Goal: Information Seeking & Learning: Check status

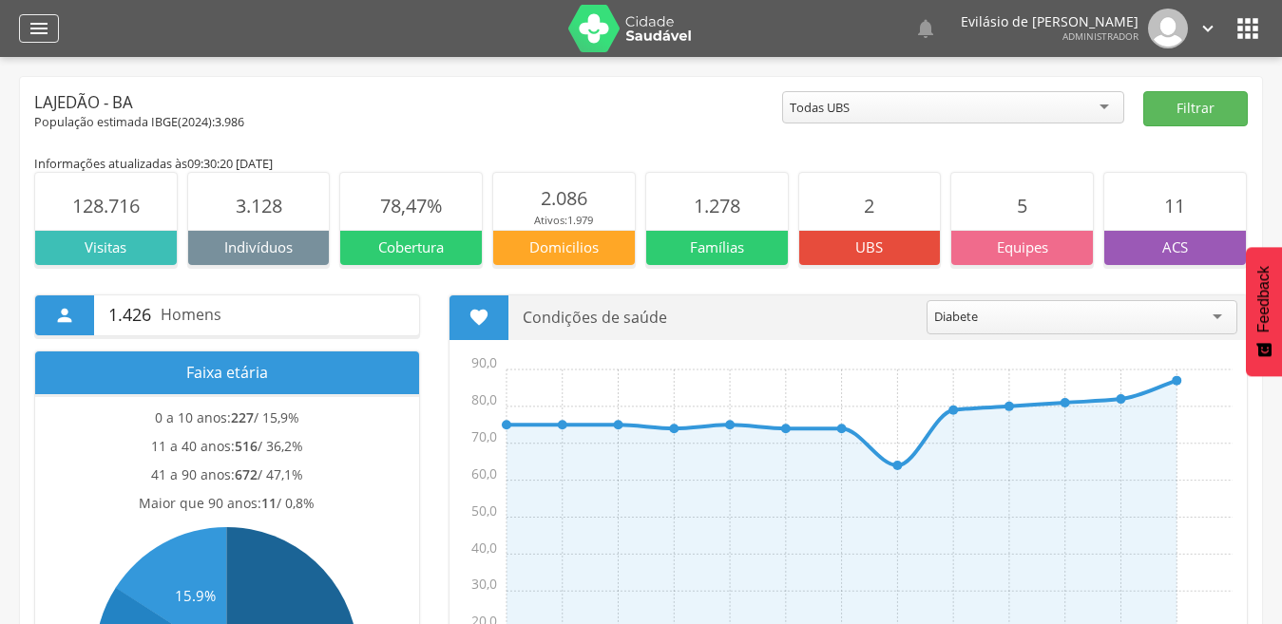
click at [40, 35] on icon "" at bounding box center [39, 28] width 23 height 23
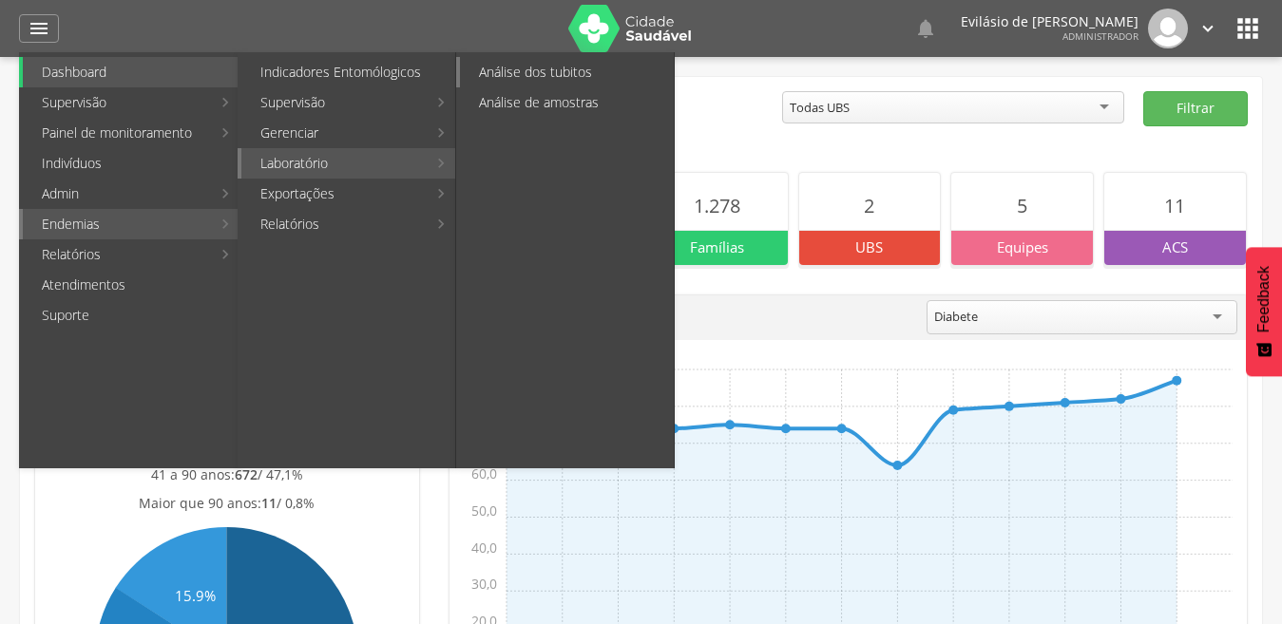
click at [559, 70] on link "Análise dos tubitos" at bounding box center [567, 72] width 214 height 30
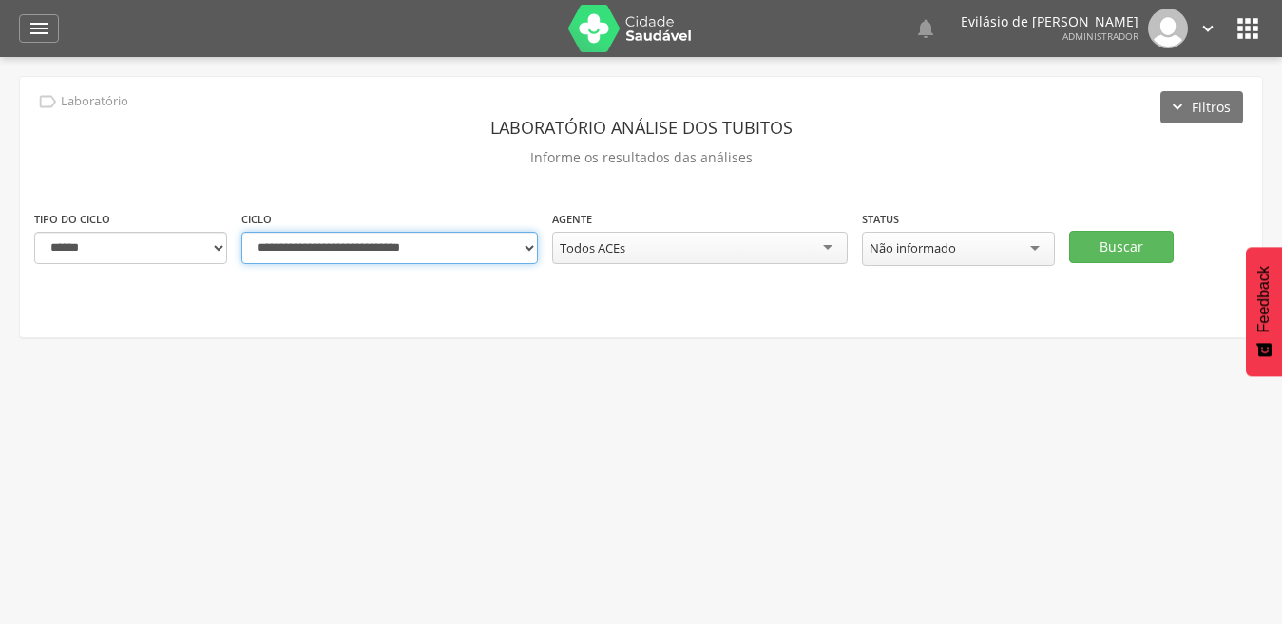
click at [535, 254] on select "**********" at bounding box center [389, 248] width 296 height 32
select select "**********"
click at [241, 232] on select "**********" at bounding box center [389, 248] width 296 height 32
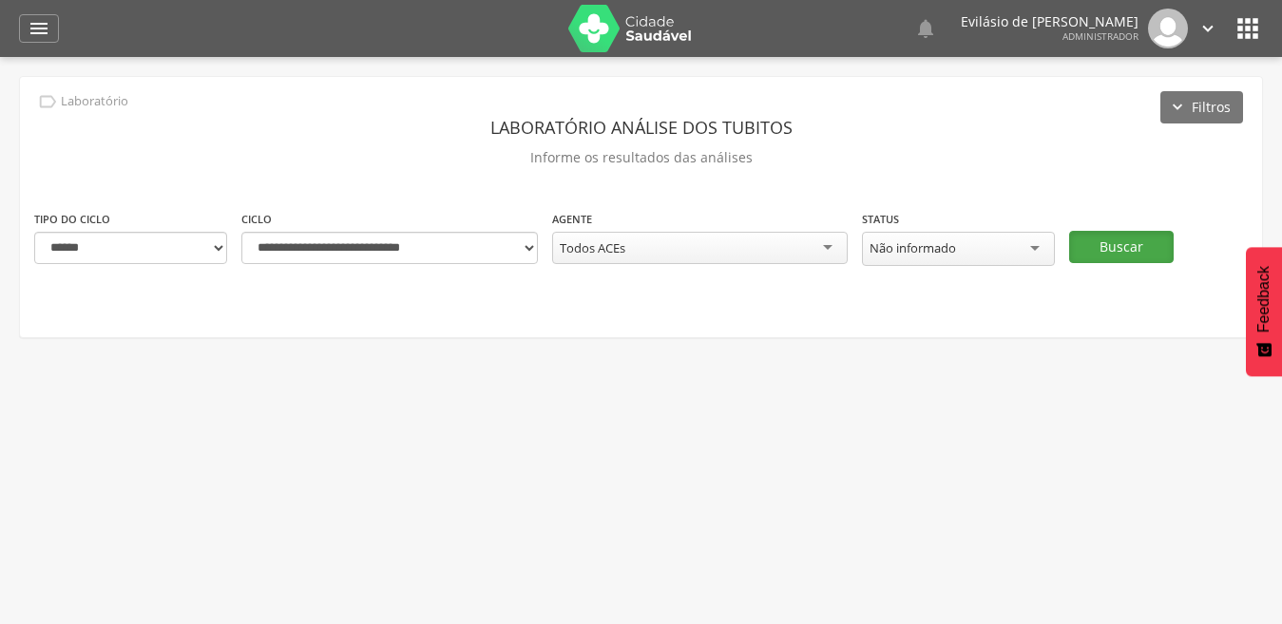
click at [1119, 236] on button "Buscar" at bounding box center [1121, 247] width 104 height 32
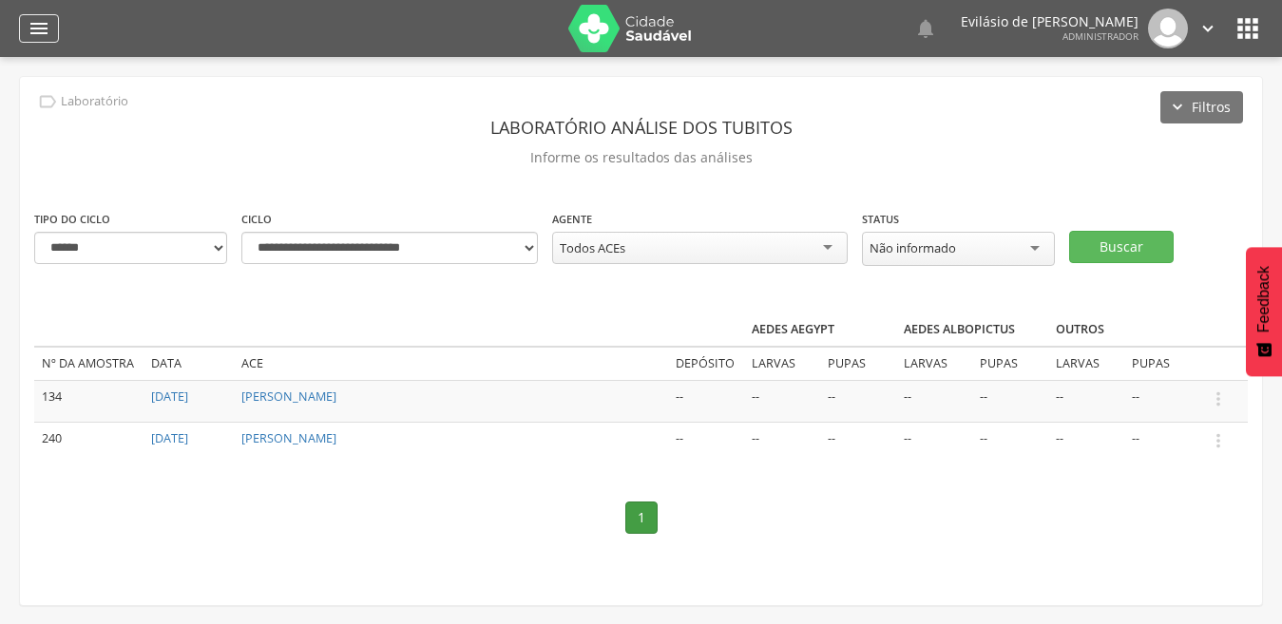
click at [39, 34] on icon "" at bounding box center [39, 28] width 23 height 23
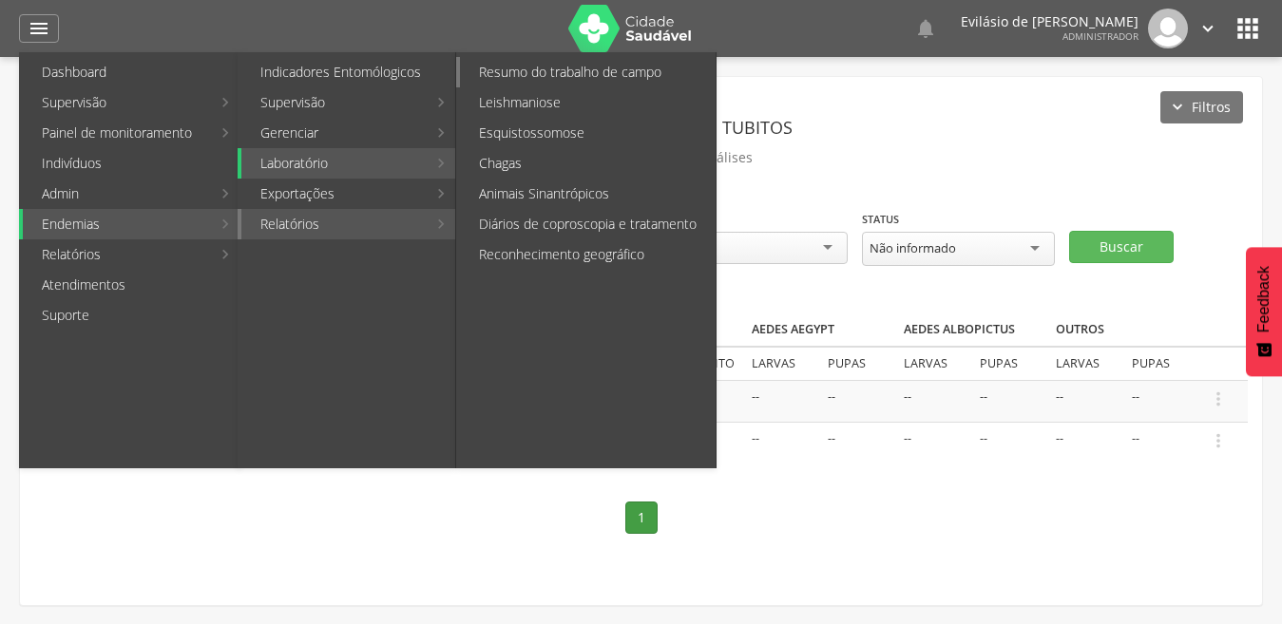
click at [614, 72] on link "Resumo do trabalho de campo" at bounding box center [588, 72] width 256 height 30
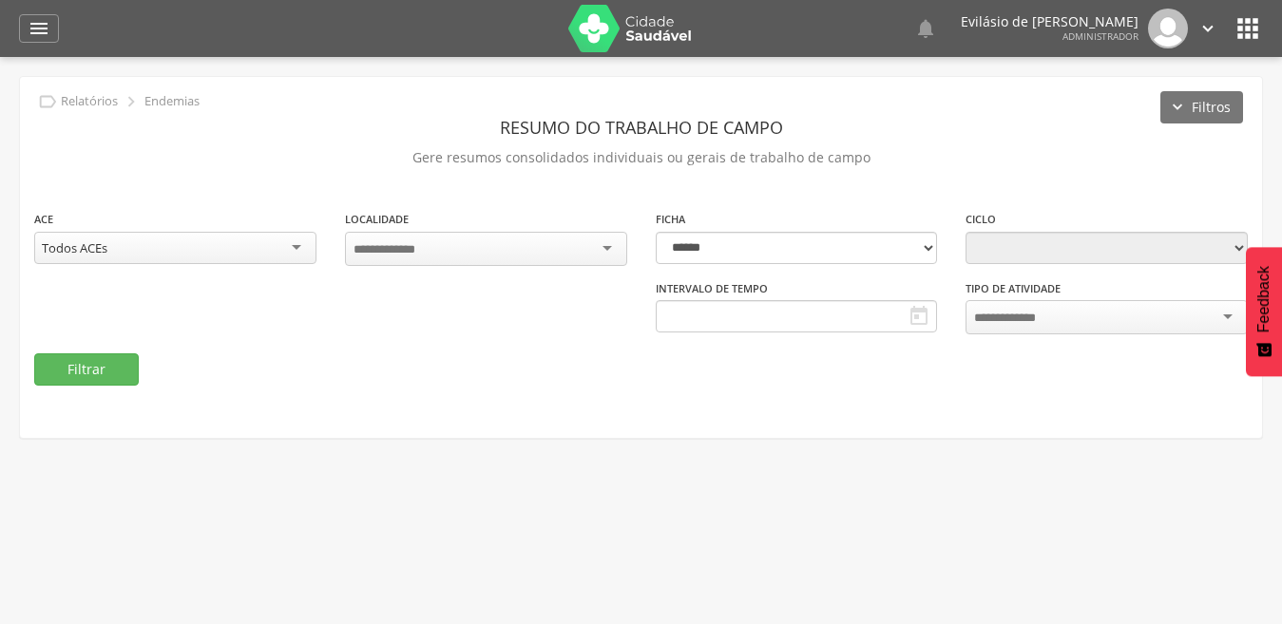
type input "**********"
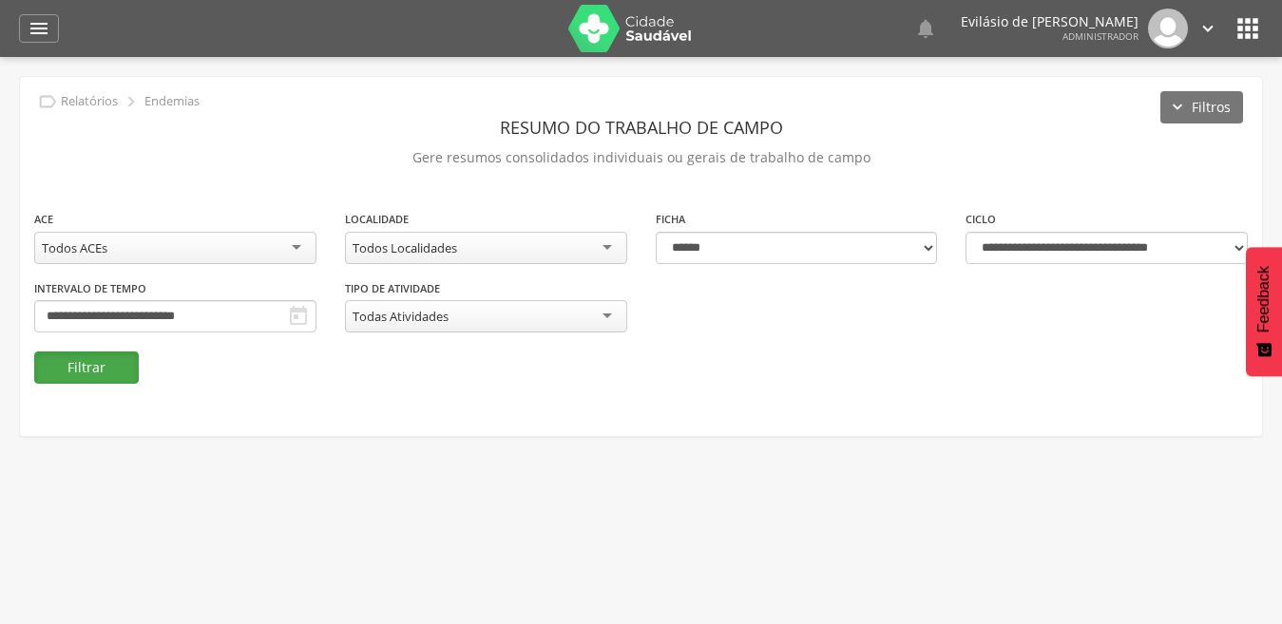
click at [79, 365] on button "Filtrar" at bounding box center [86, 367] width 104 height 32
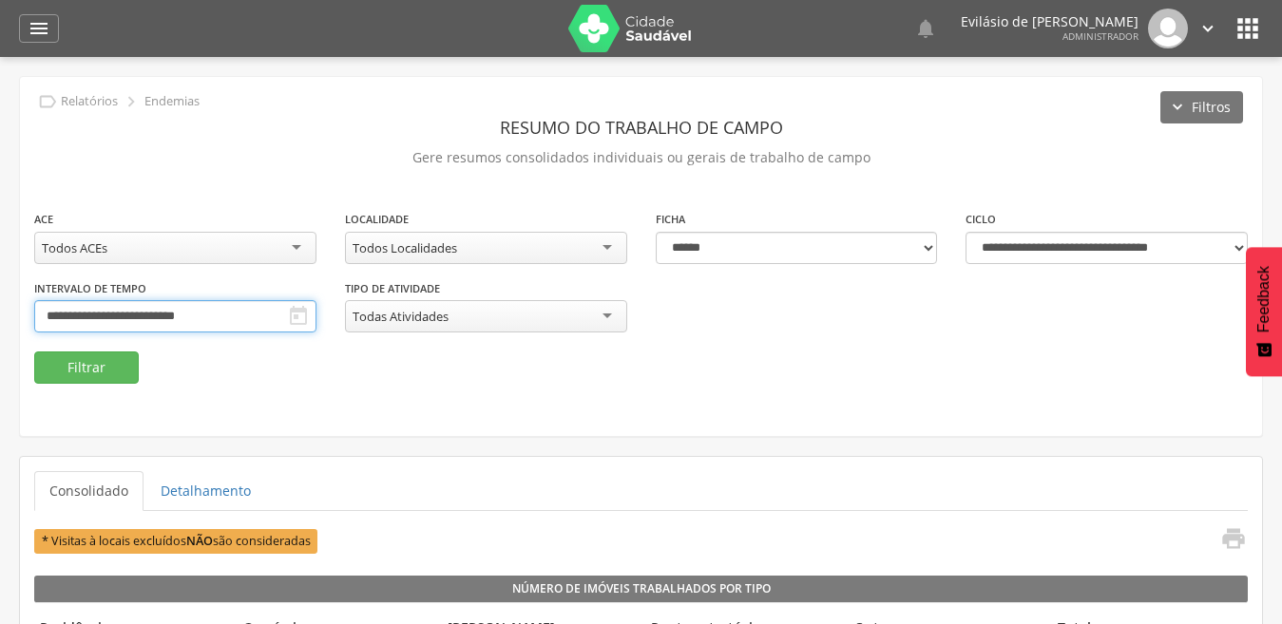
click at [271, 316] on body " Dashboard Supervisão Produtividade Mapa da cidade Mapa de cobertura Ranking A…" at bounding box center [641, 312] width 1282 height 624
click at [0, 0] on div "******* ********* ***** ***** **** ***** ***** ****** ****" at bounding box center [0, 0] width 0 height 0
click at [0, 0] on input "****" at bounding box center [0, 0] width 0 height 0
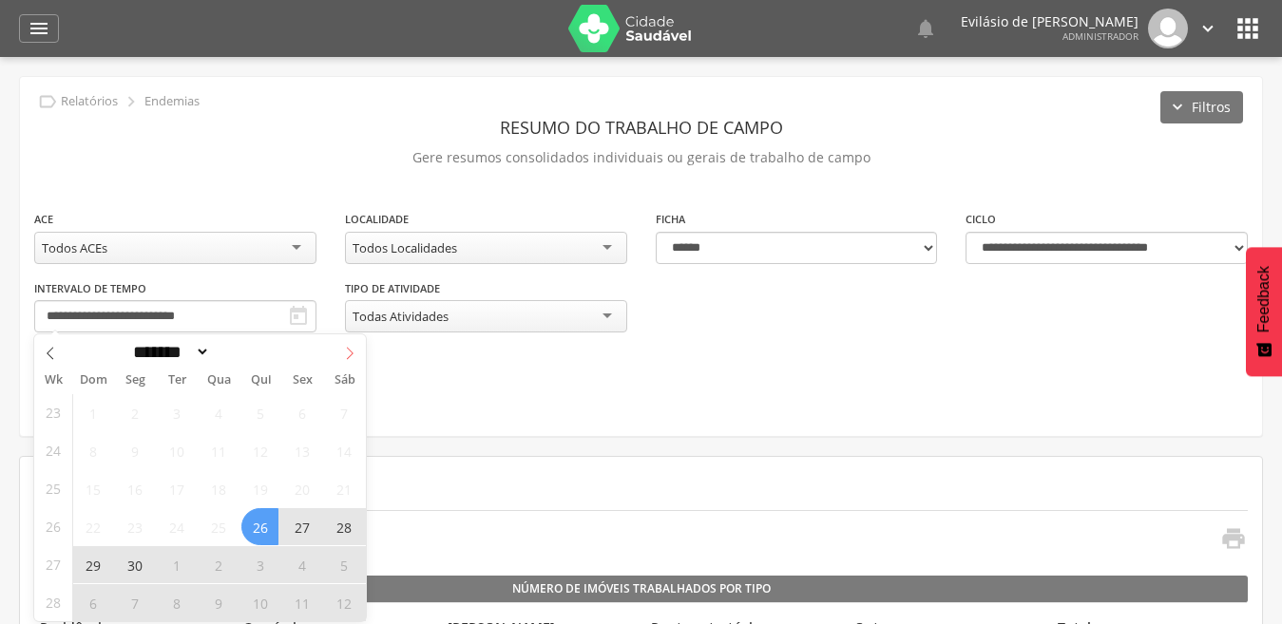
click at [345, 349] on icon at bounding box center [349, 353] width 13 height 13
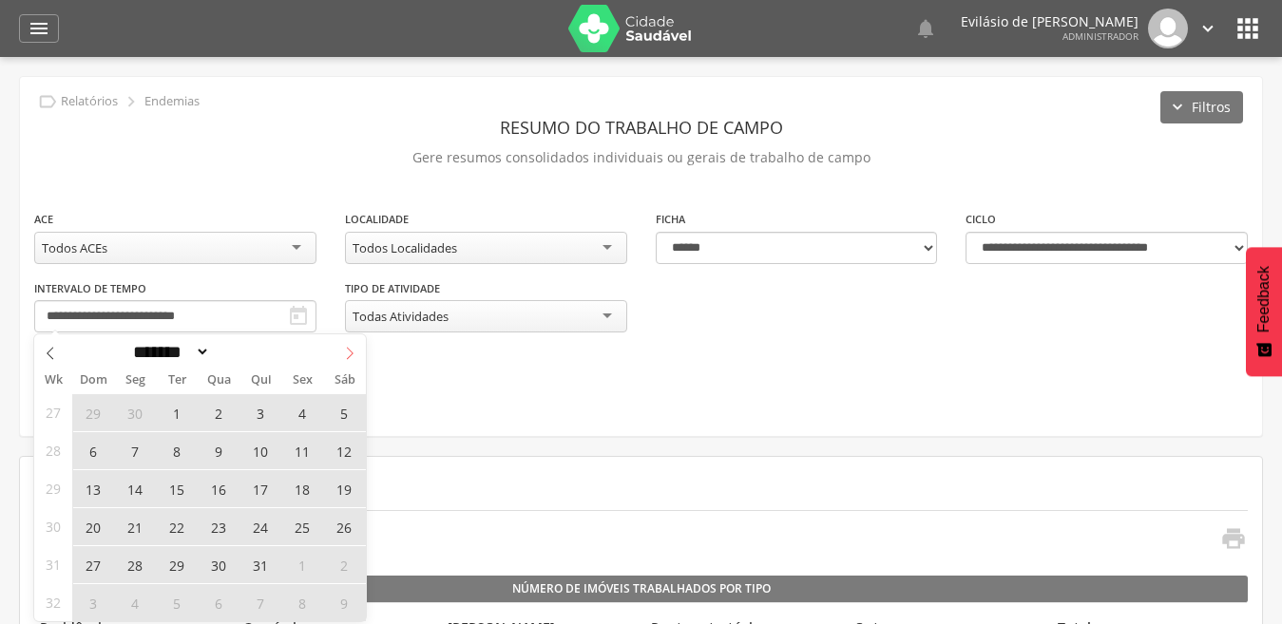
click at [347, 349] on icon at bounding box center [349, 353] width 13 height 13
select select "*"
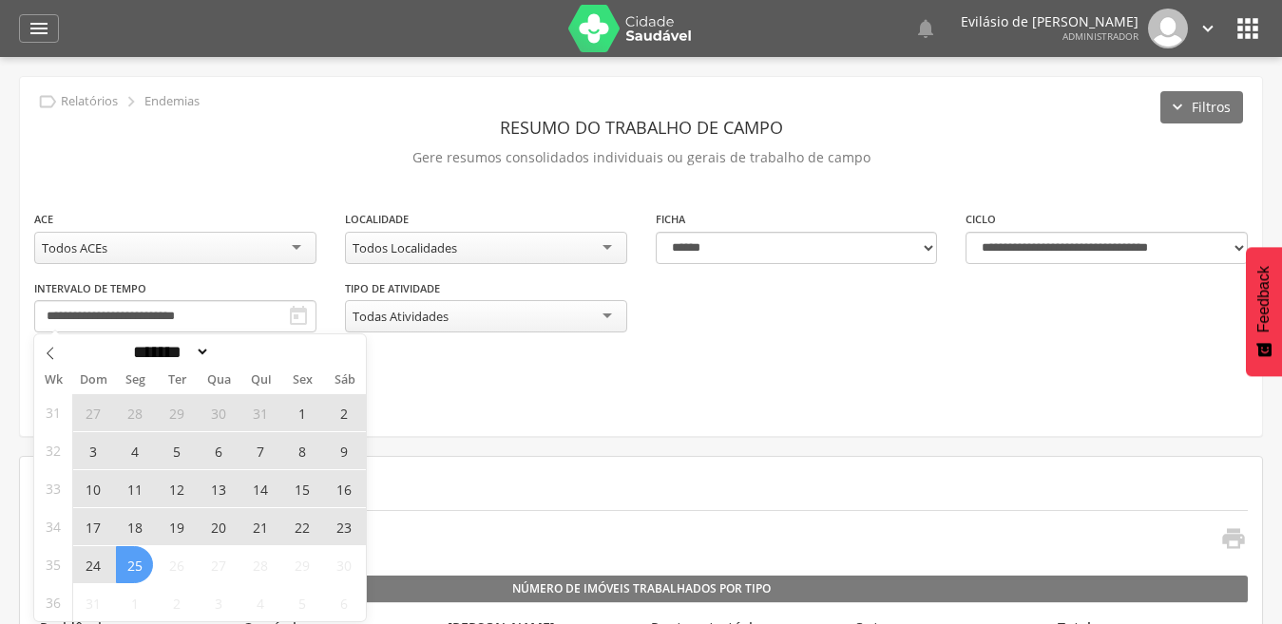
click at [133, 526] on span "18" at bounding box center [134, 526] width 37 height 37
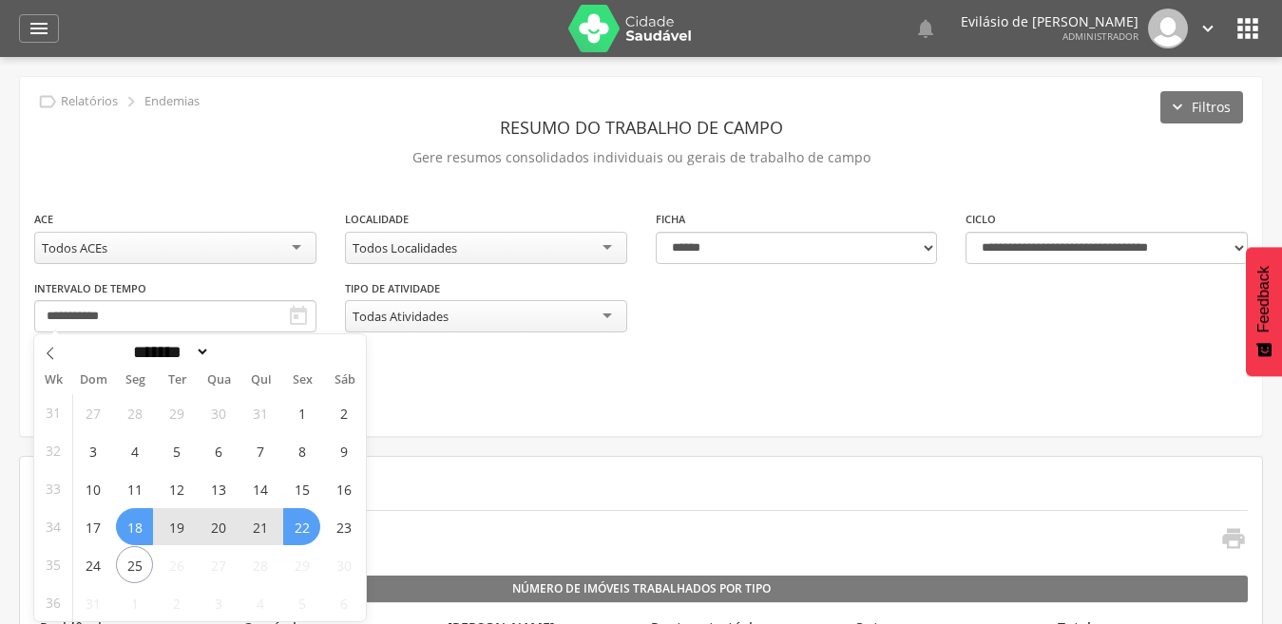
click at [291, 538] on span "22" at bounding box center [301, 526] width 37 height 37
type input "**********"
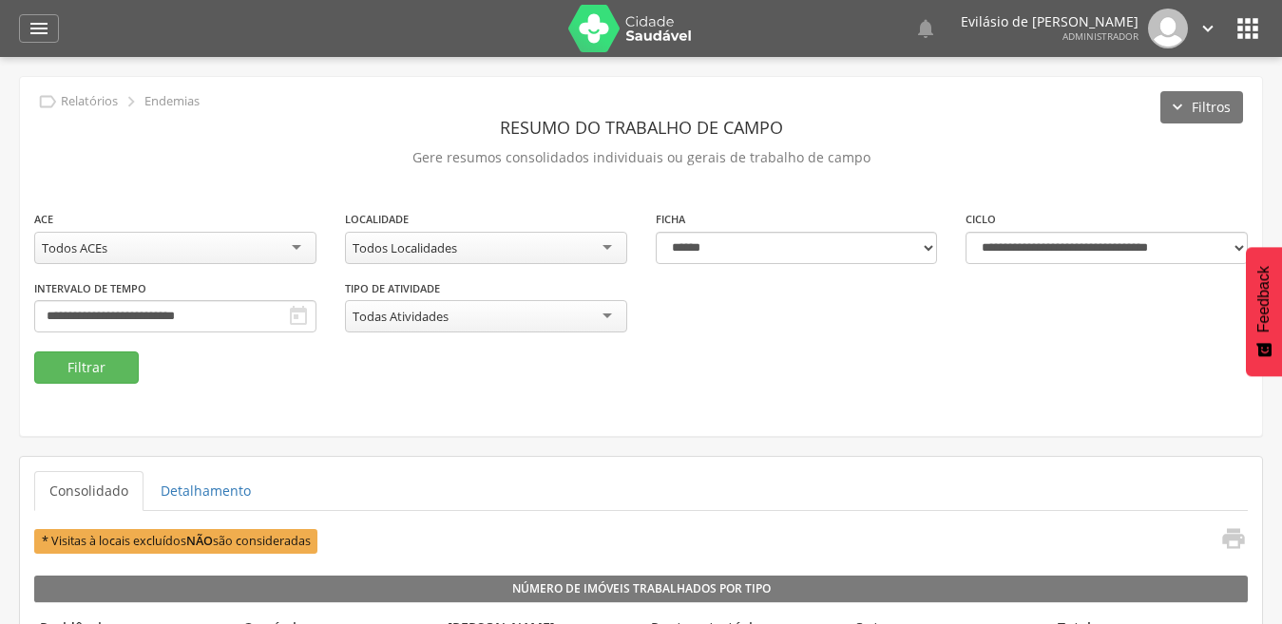
click at [600, 249] on div "Todos Localidades" at bounding box center [486, 248] width 282 height 32
click at [84, 370] on button "Filtrar" at bounding box center [86, 367] width 104 height 32
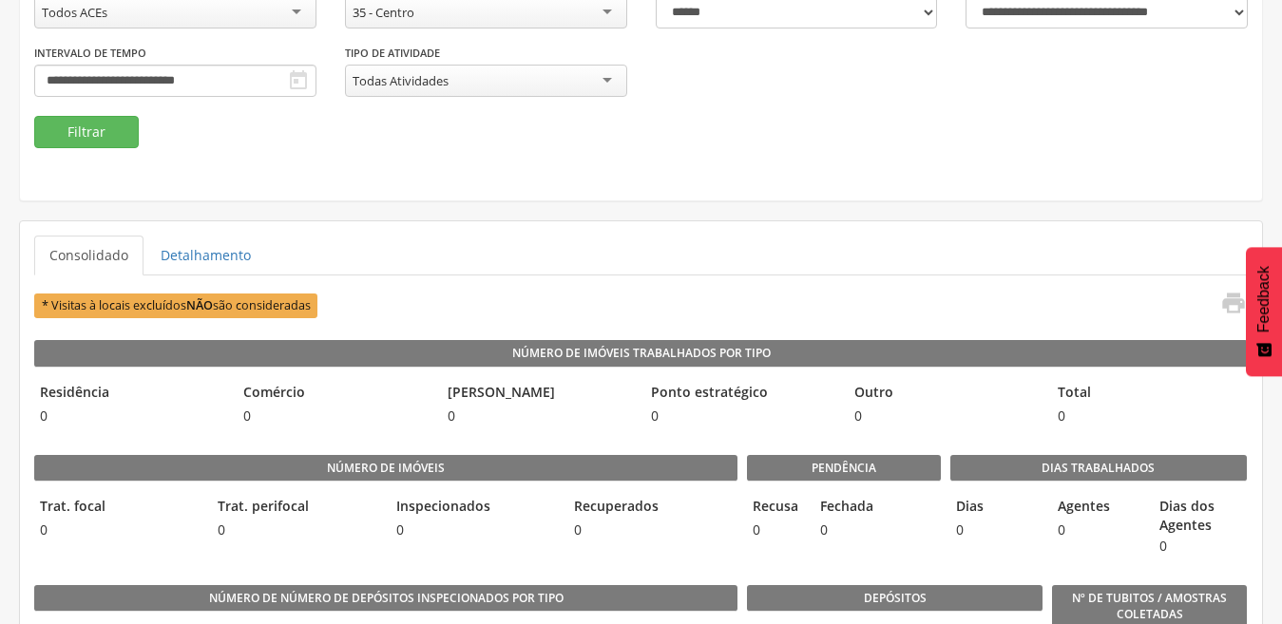
scroll to position [190, 0]
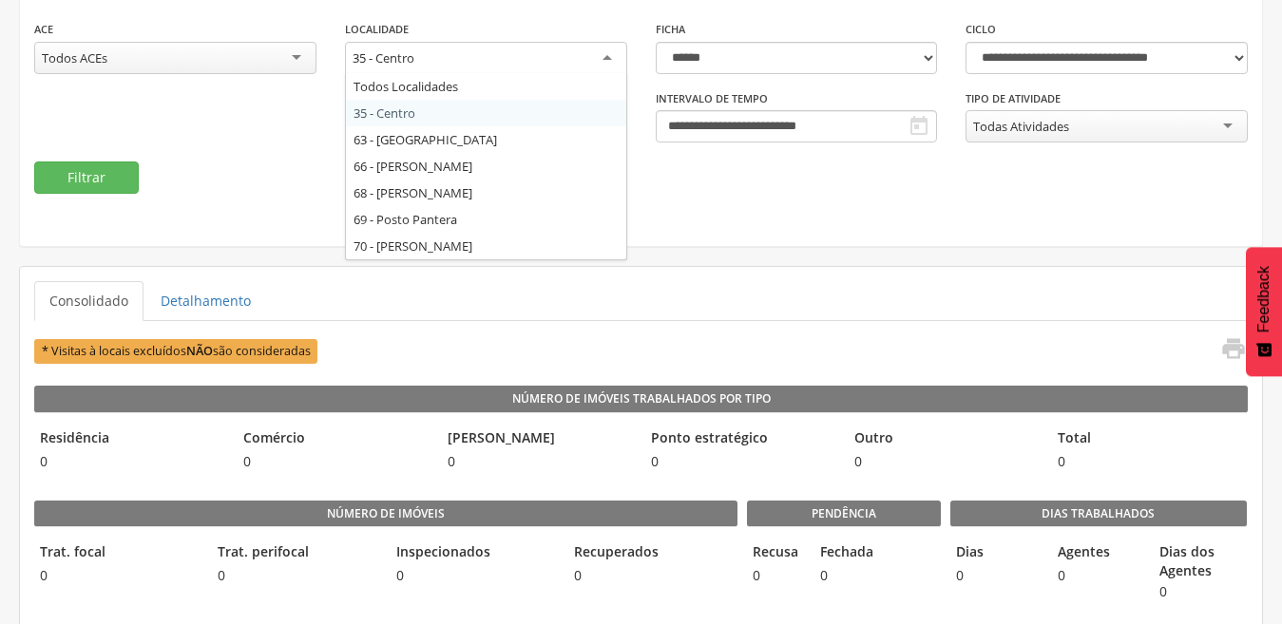
click at [613, 59] on div "35 - Centro" at bounding box center [486, 59] width 282 height 34
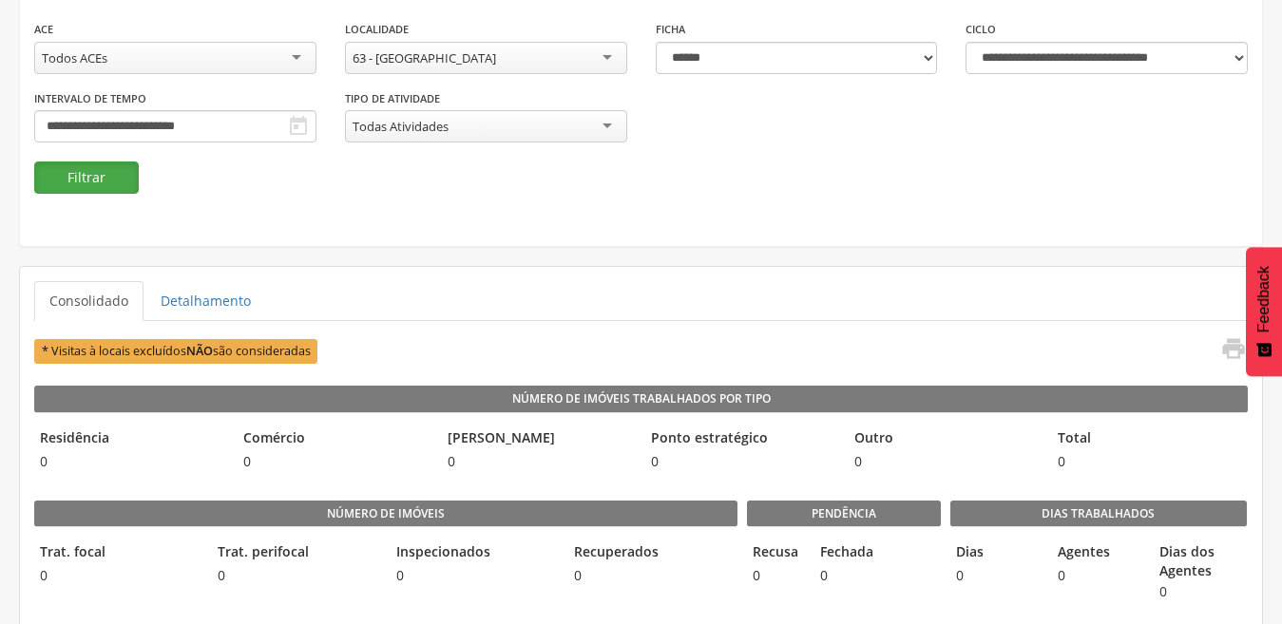
click at [105, 175] on button "Filtrar" at bounding box center [86, 177] width 104 height 32
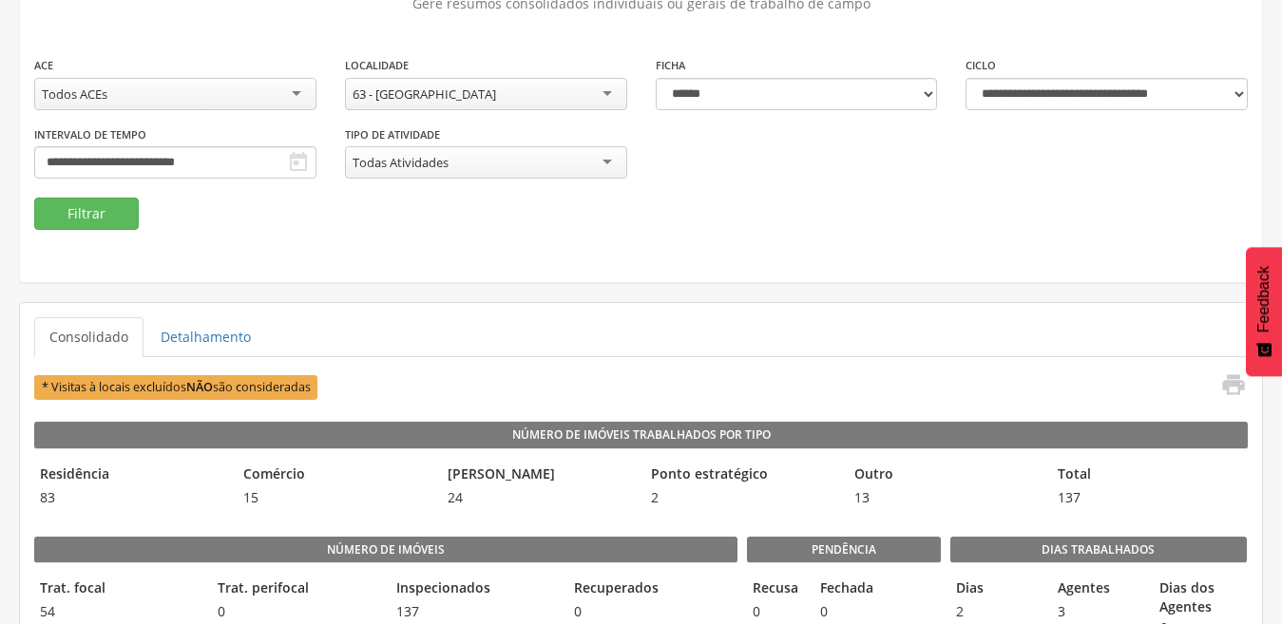
scroll to position [89, 0]
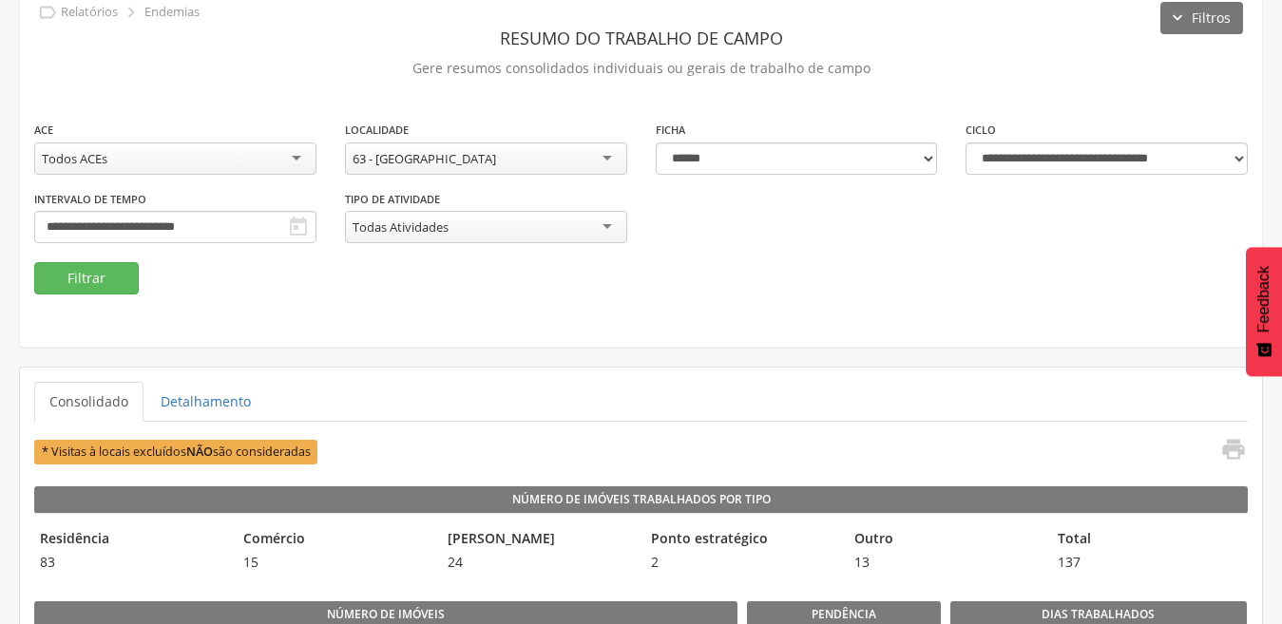
click at [606, 160] on div "63 - [GEOGRAPHIC_DATA]" at bounding box center [486, 158] width 282 height 32
click at [51, 278] on button "Filtrar" at bounding box center [86, 278] width 104 height 32
click at [598, 159] on div "66 - [PERSON_NAME]" at bounding box center [486, 158] width 282 height 32
click at [126, 285] on button "Filtrar" at bounding box center [86, 278] width 104 height 32
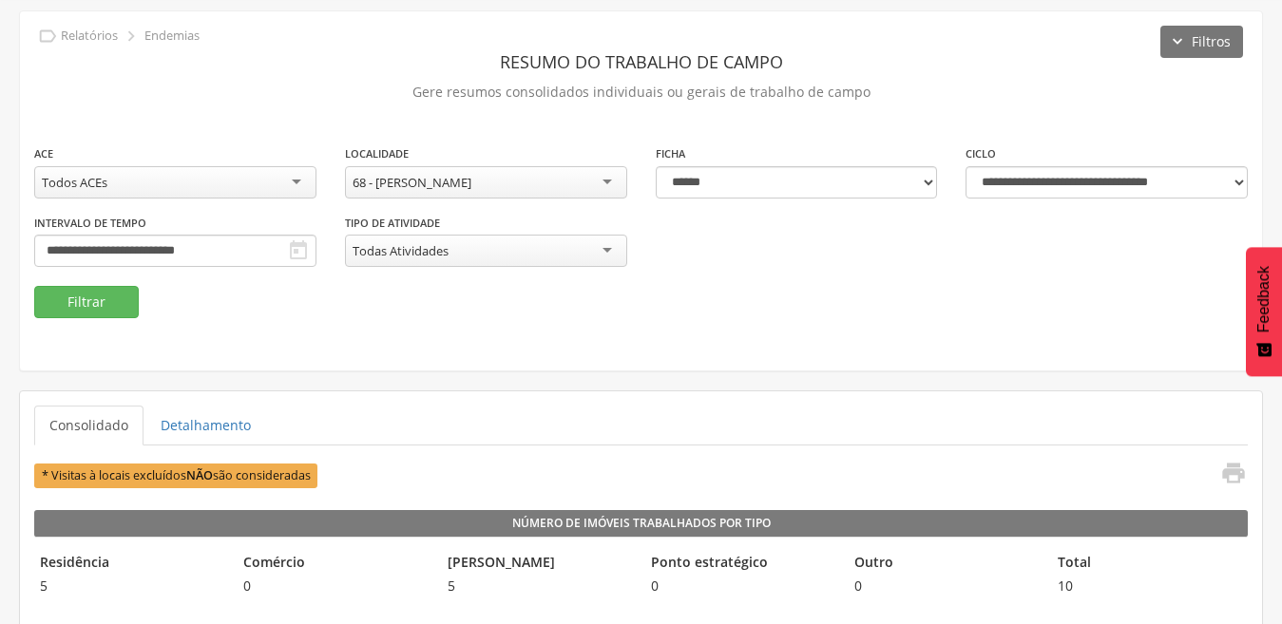
scroll to position [0, 0]
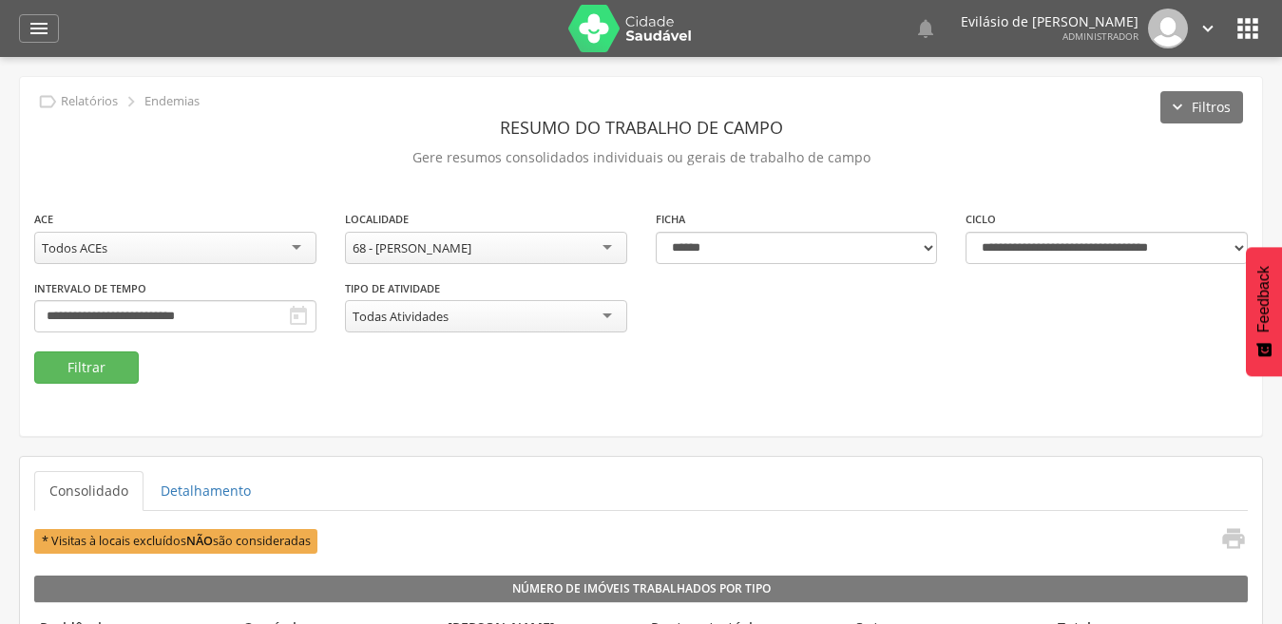
click at [606, 248] on div "68 - [PERSON_NAME]" at bounding box center [486, 248] width 282 height 32
click at [110, 373] on button "Filtrar" at bounding box center [86, 367] width 104 height 32
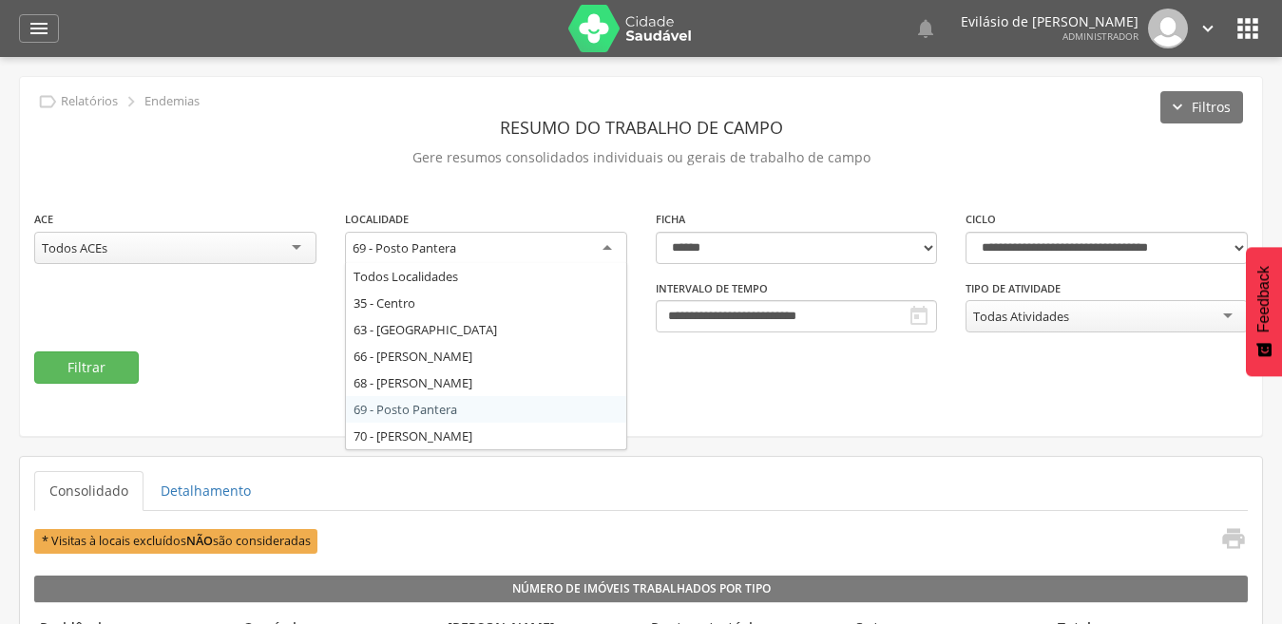
click at [604, 247] on div "69 - Posto Pantera" at bounding box center [486, 249] width 282 height 34
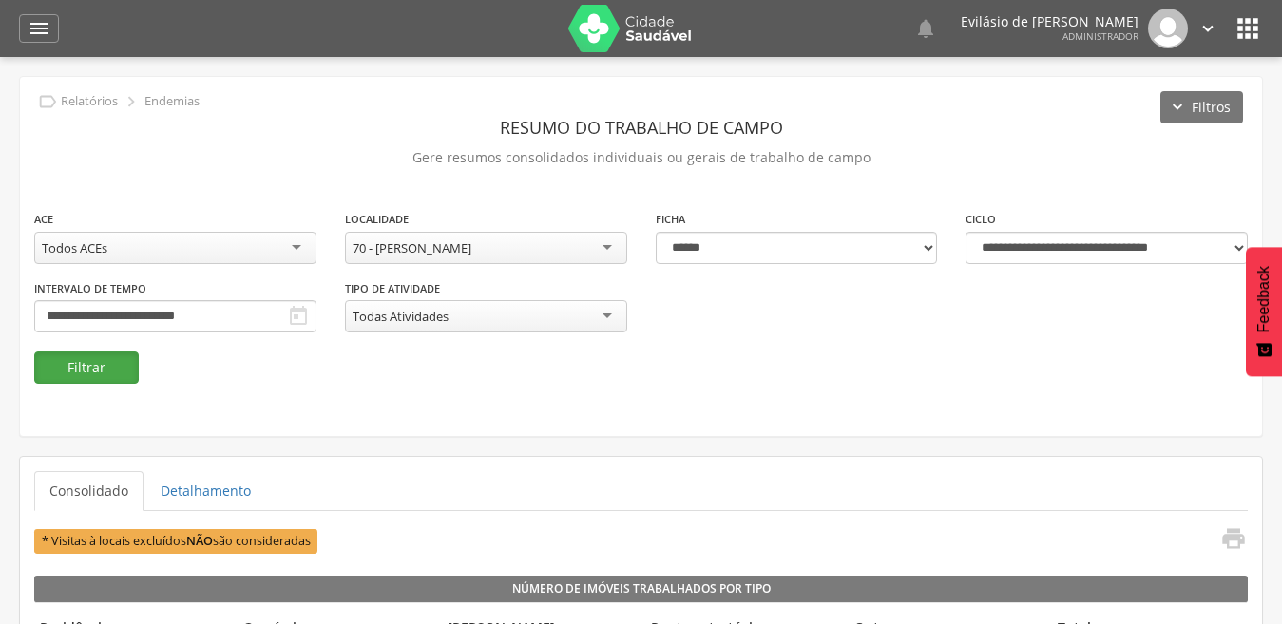
click at [68, 356] on button "Filtrar" at bounding box center [86, 367] width 104 height 32
click at [1212, 22] on icon "" at bounding box center [1207, 28] width 21 height 21
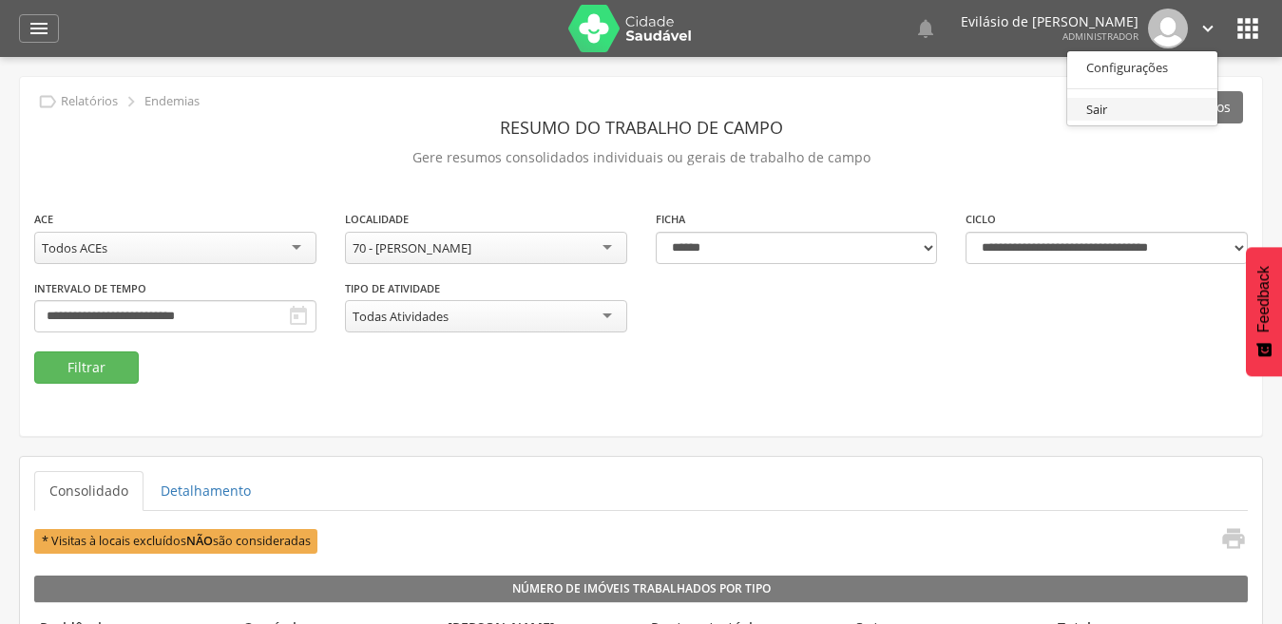
click at [1092, 107] on link "Sair" at bounding box center [1142, 110] width 150 height 24
